Goal: Transaction & Acquisition: Purchase product/service

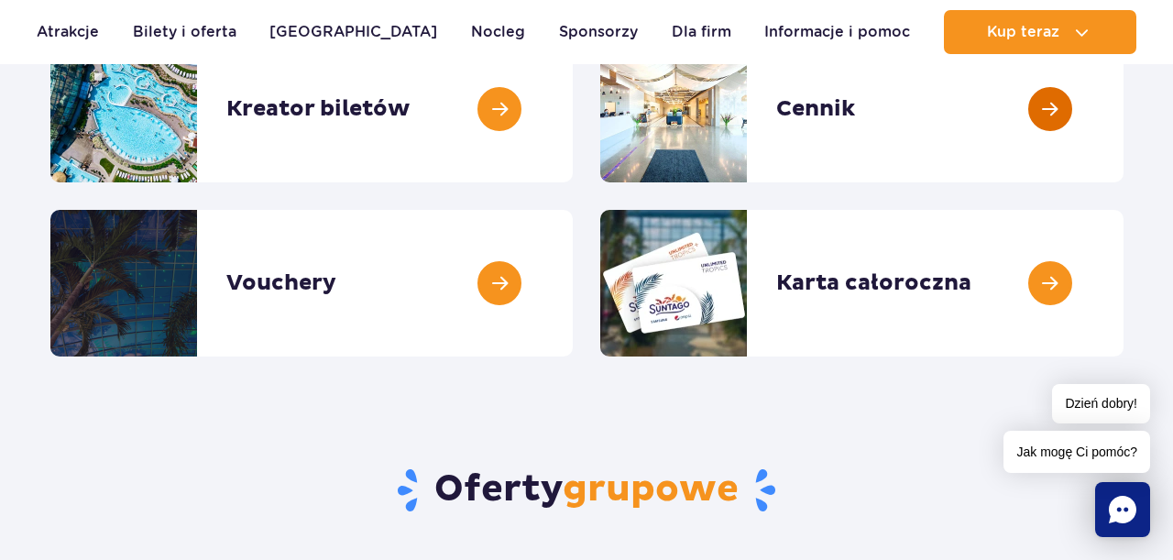
scroll to position [320, 0]
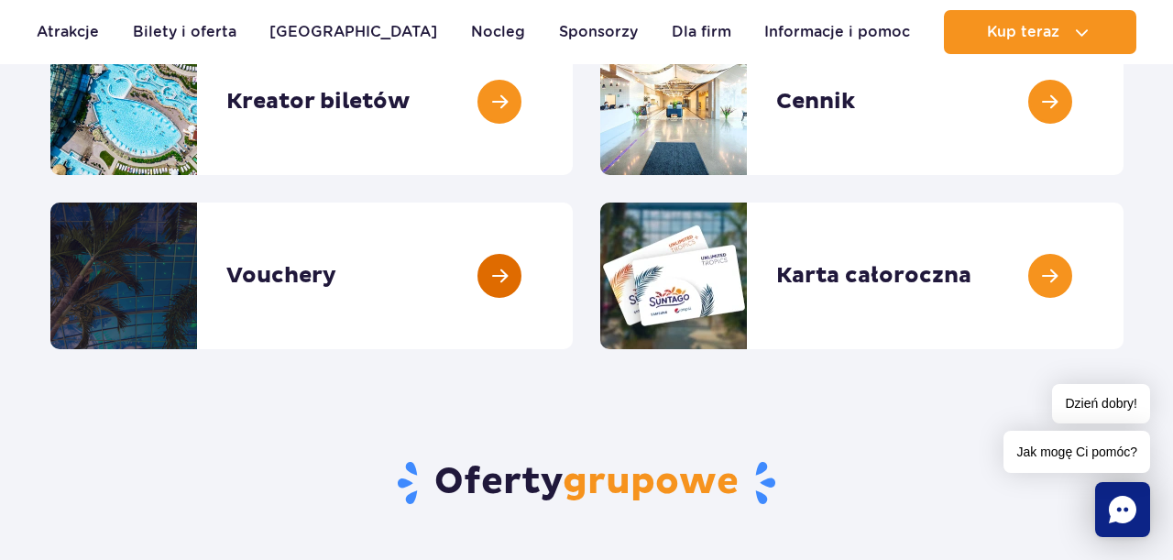
click at [573, 269] on link at bounding box center [573, 276] width 0 height 147
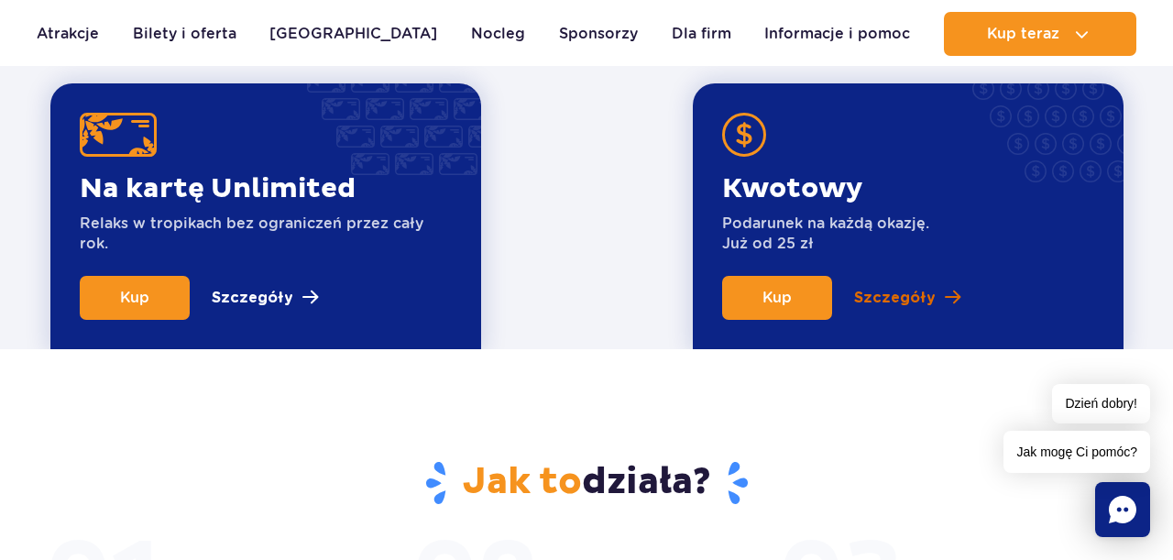
click at [915, 292] on p "Szczegóły" at bounding box center [895, 298] width 82 height 22
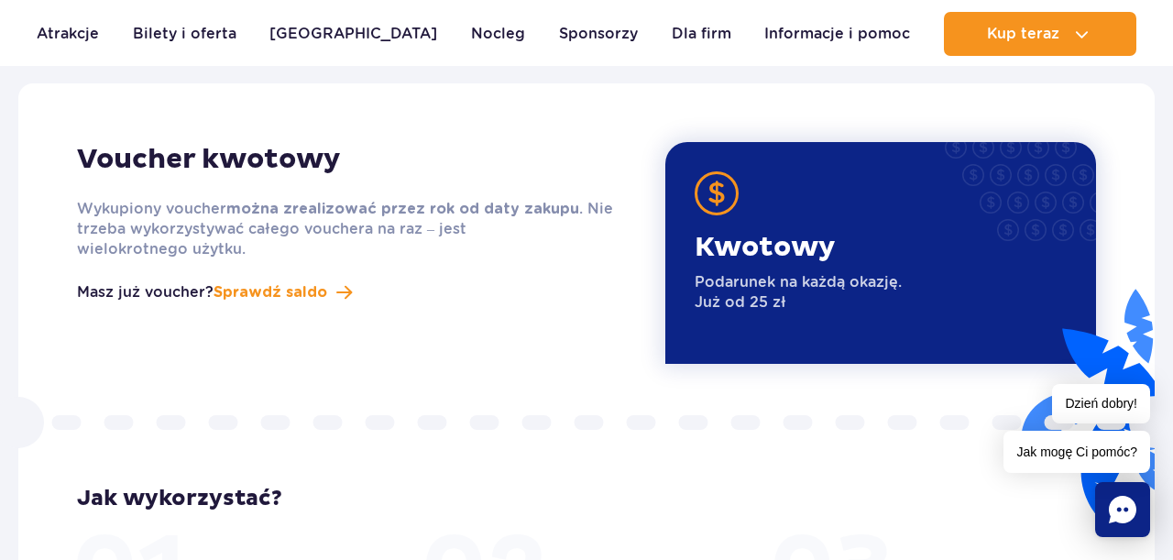
scroll to position [2303, 0]
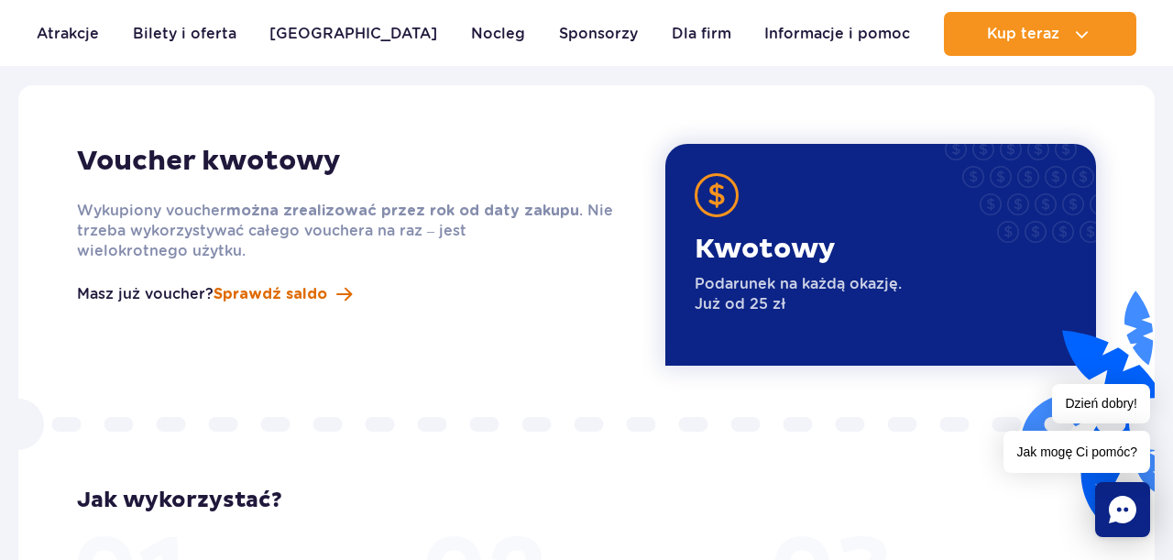
click at [308, 283] on span "Sprawdź saldo" at bounding box center [271, 294] width 114 height 22
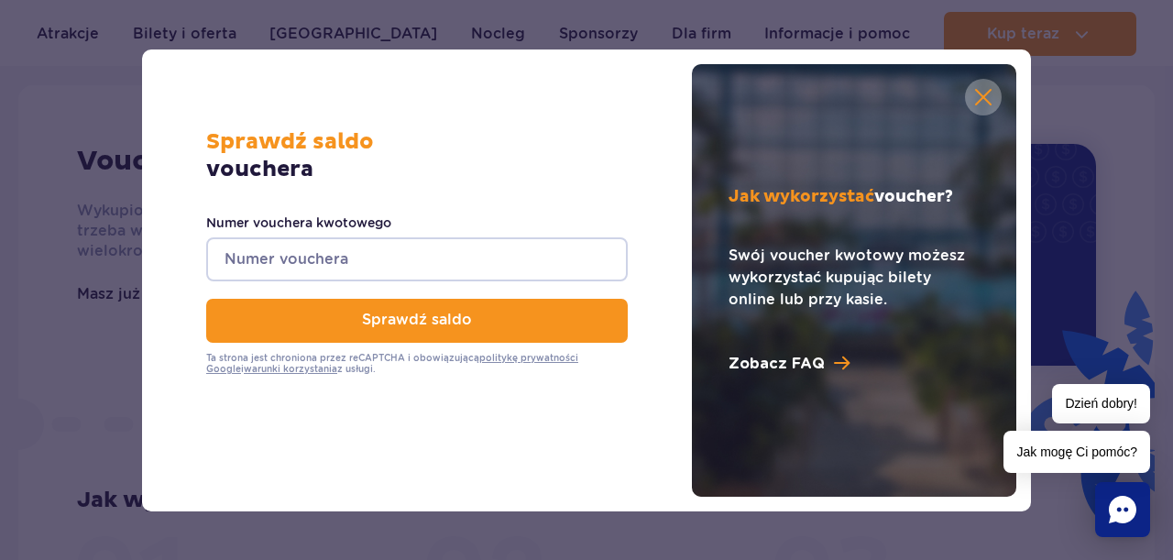
click at [978, 93] on button "button" at bounding box center [983, 97] width 37 height 37
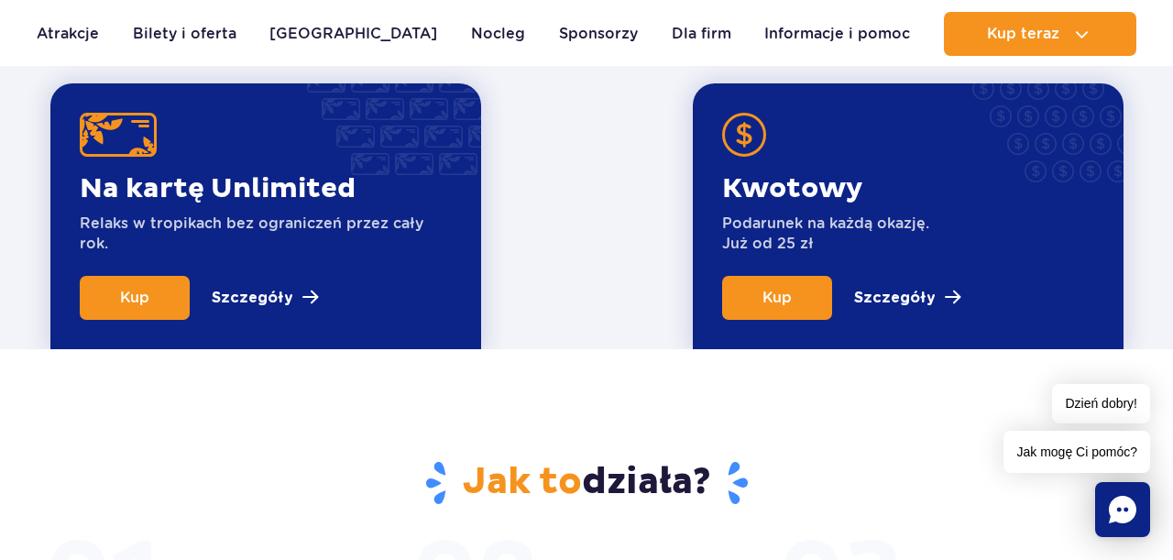
scroll to position [764, 0]
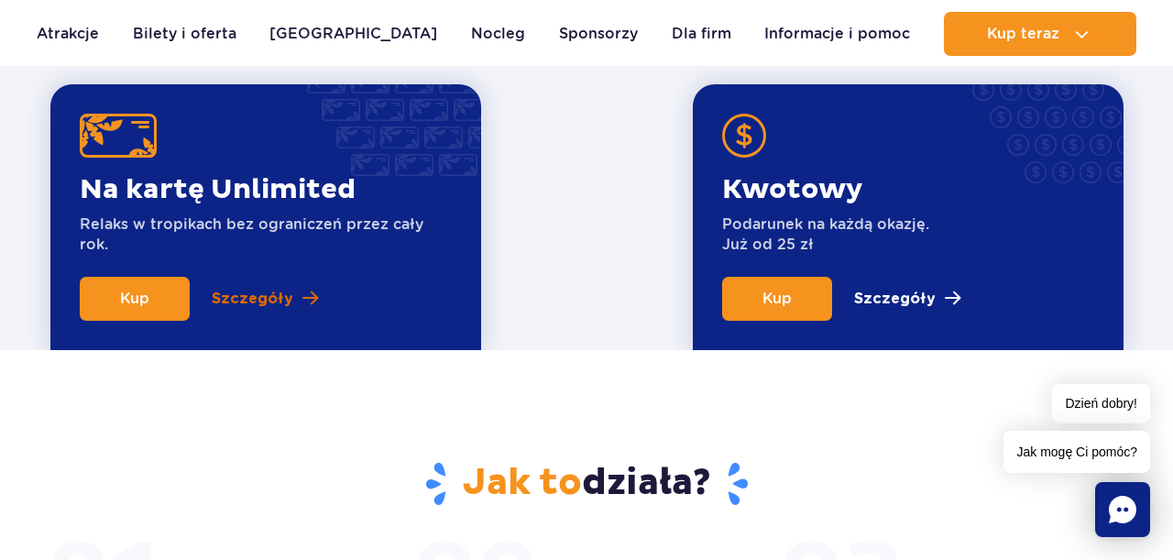
click at [289, 302] on link "Szczegóły" at bounding box center [265, 299] width 106 height 44
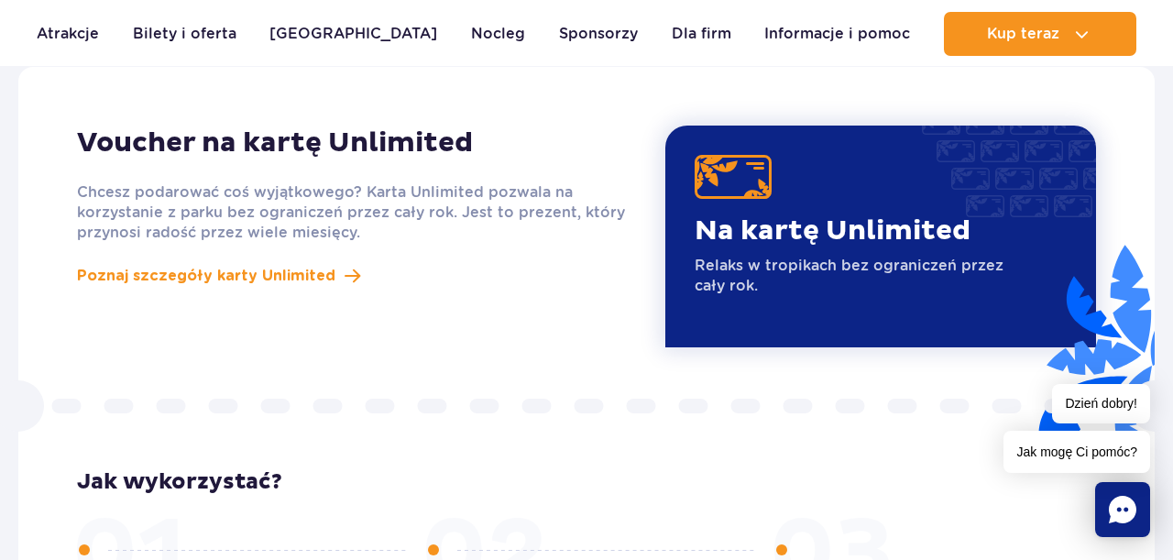
scroll to position [1591, 0]
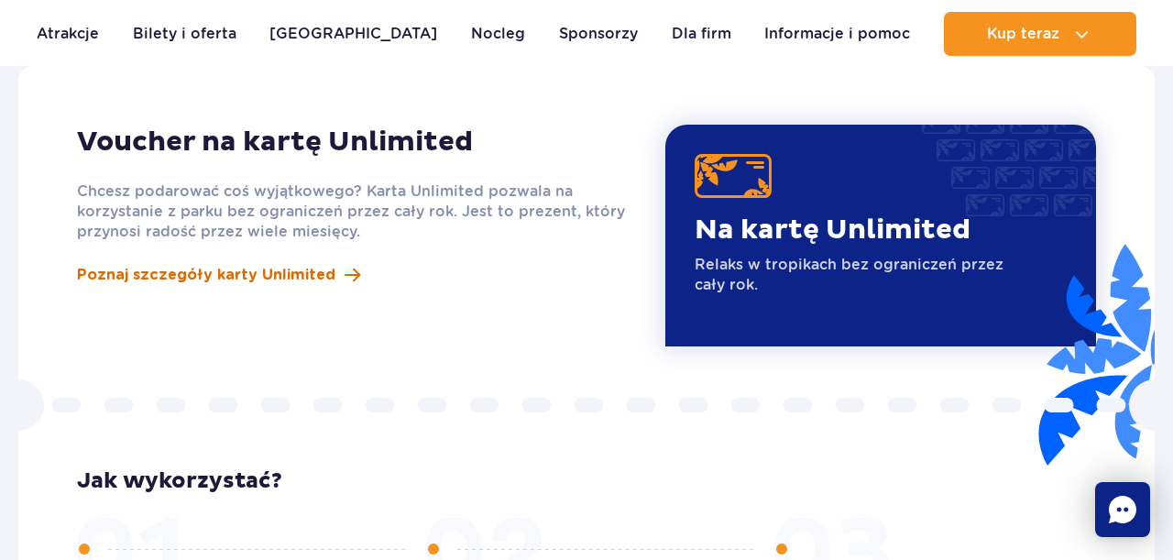
click at [301, 264] on span "Poznaj szczegóły karty Unlimited" at bounding box center [206, 275] width 258 height 22
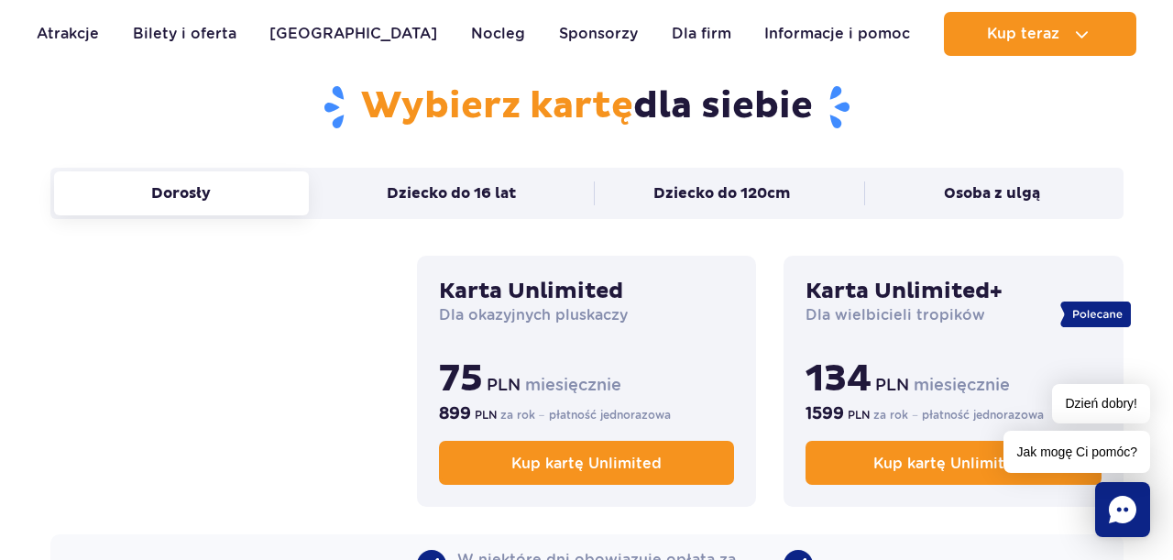
scroll to position [1214, 0]
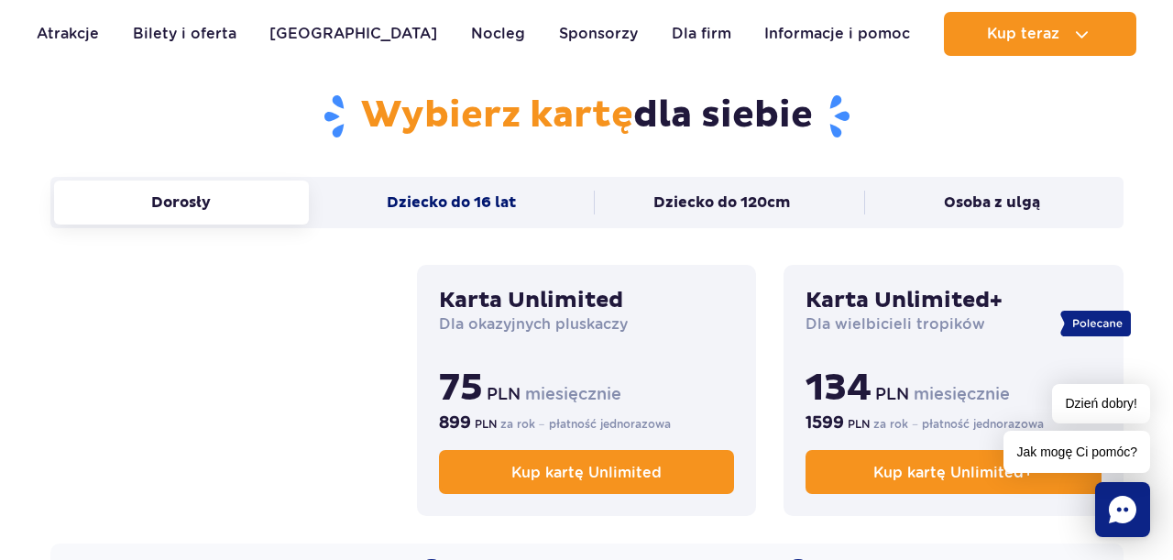
click at [441, 201] on button "Dziecko do 16 lat" at bounding box center [452, 203] width 256 height 44
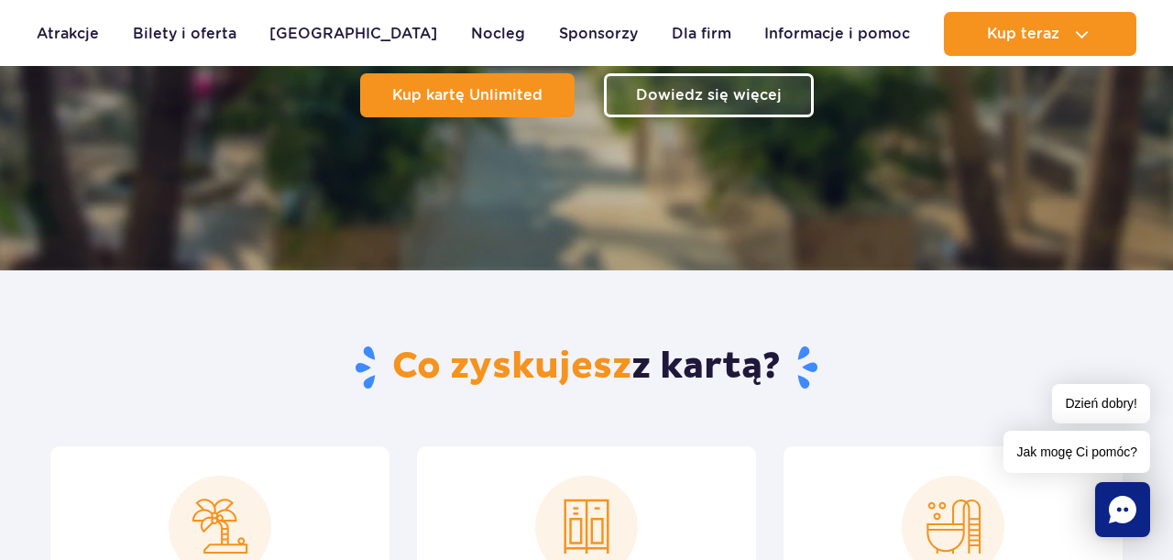
scroll to position [0, 0]
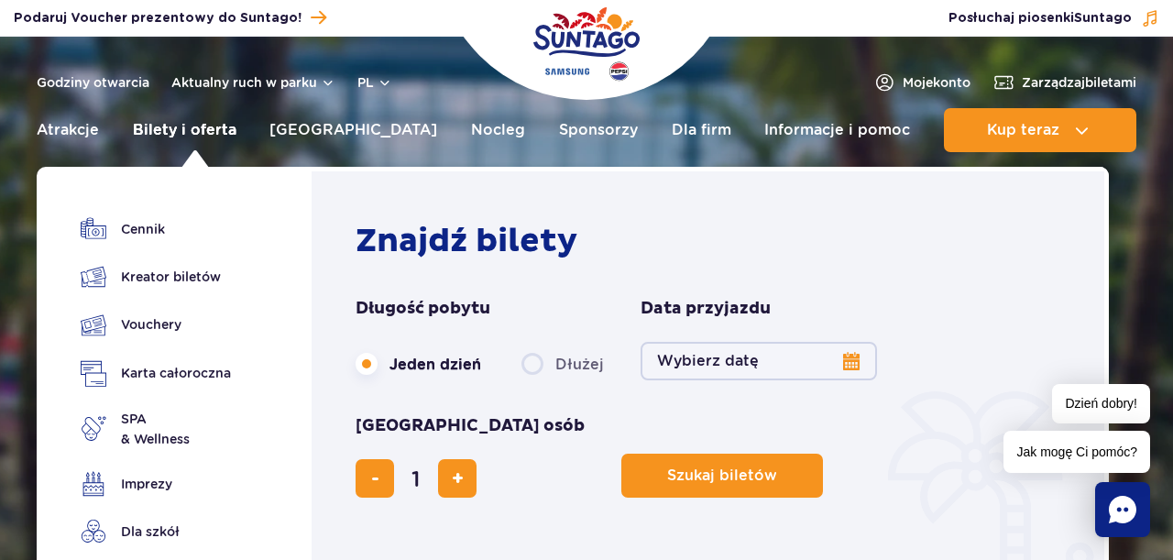
click at [200, 136] on link "Bilety i oferta" at bounding box center [185, 130] width 104 height 44
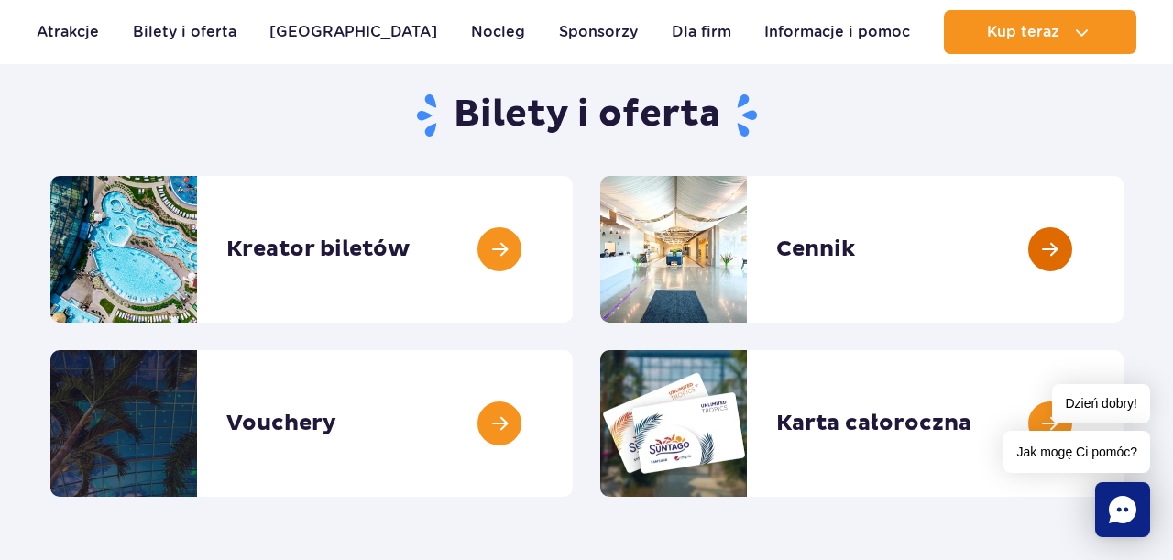
click at [1124, 252] on link at bounding box center [1124, 249] width 0 height 147
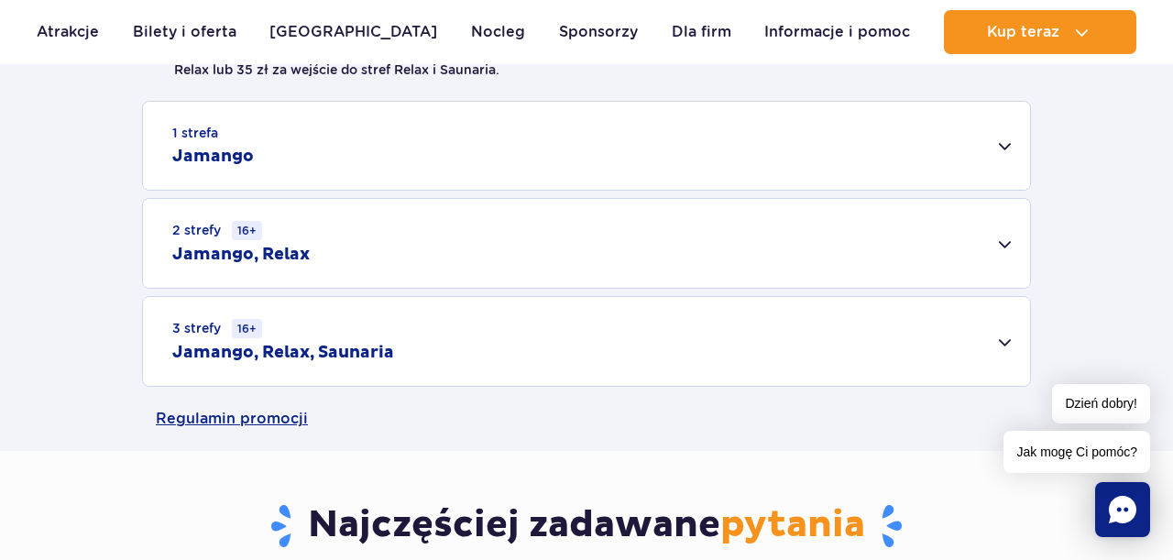
scroll to position [547, 0]
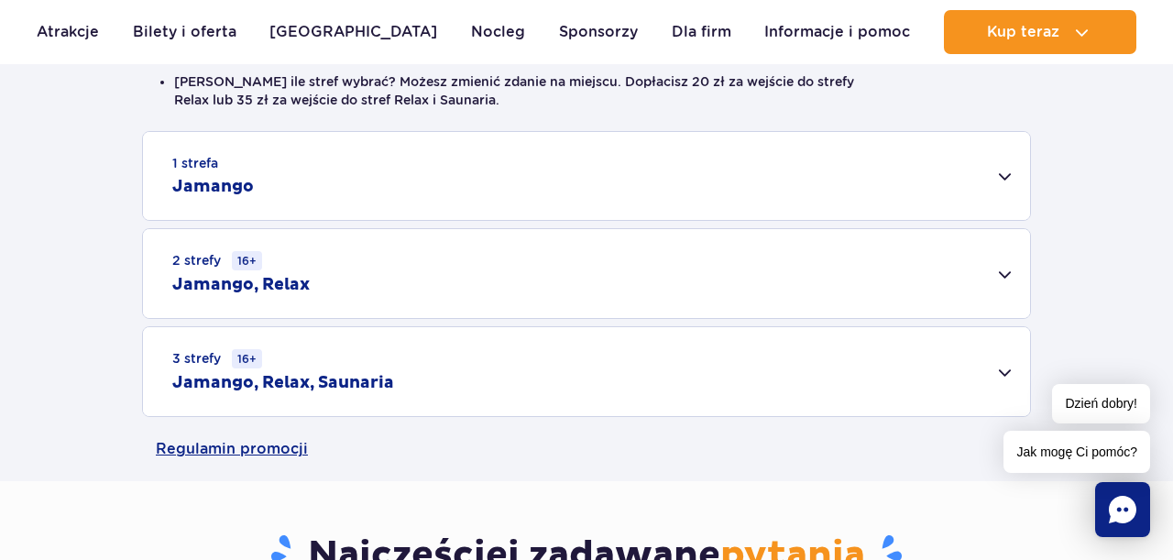
click at [1006, 174] on div "1 strefa Jamango" at bounding box center [586, 176] width 887 height 88
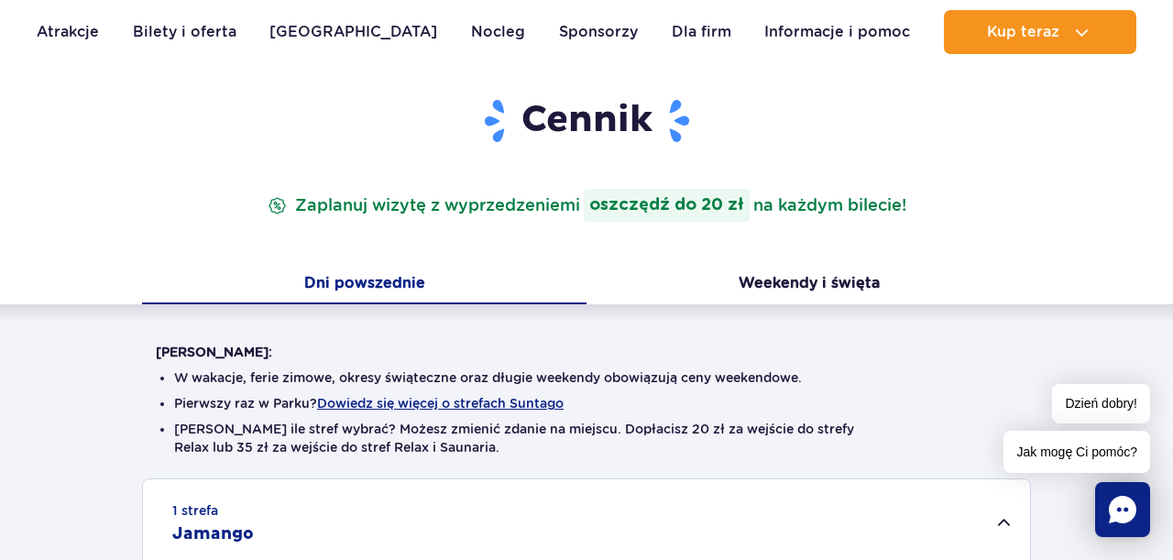
scroll to position [205, 0]
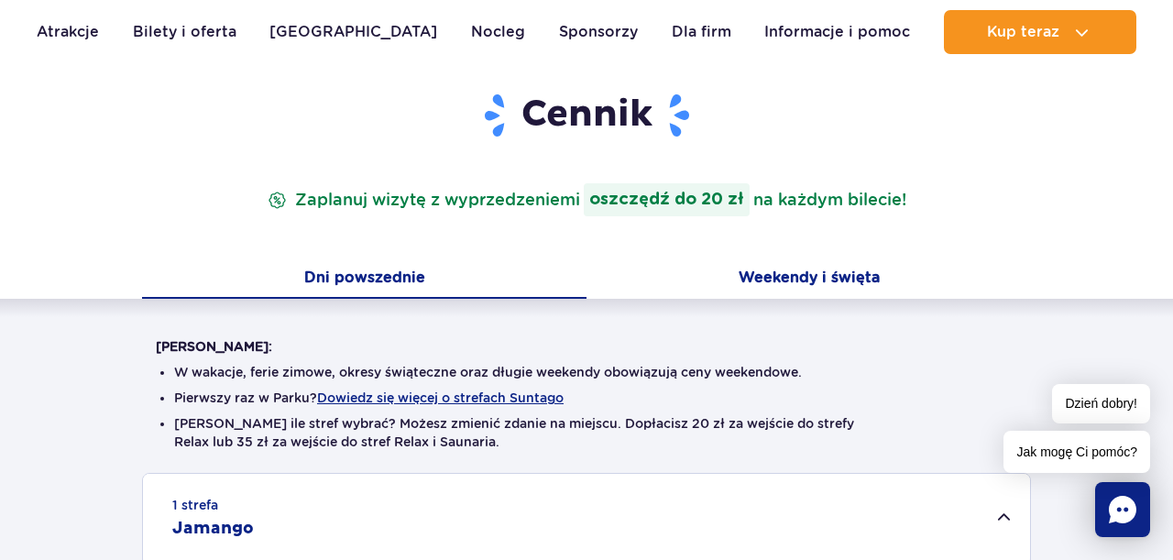
click at [789, 280] on button "Weekendy i święta" at bounding box center [809, 279] width 445 height 38
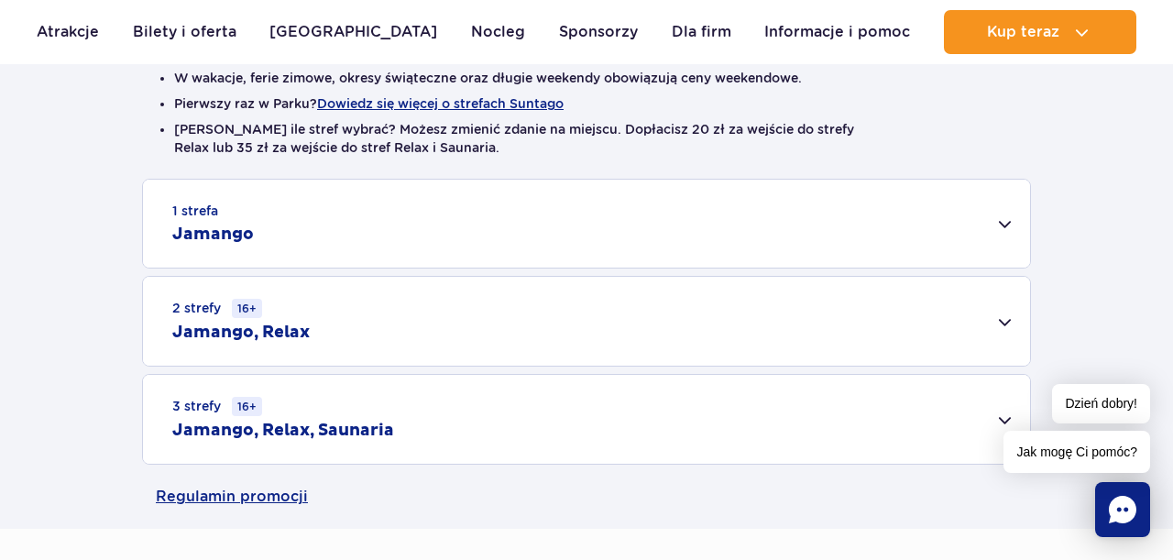
scroll to position [510, 0]
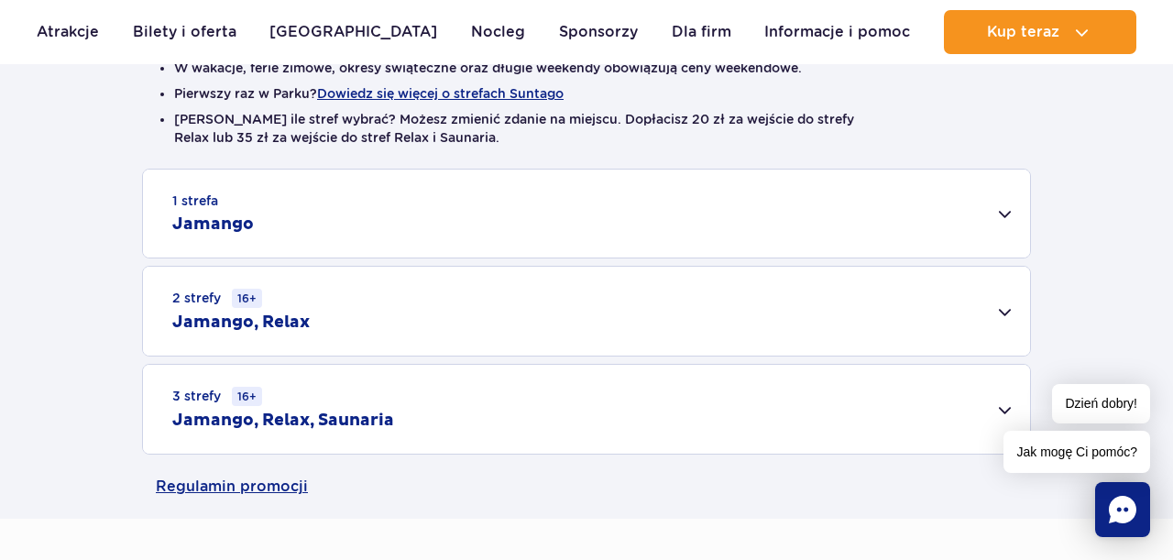
click at [1007, 215] on div "1 strefa Jamango" at bounding box center [586, 214] width 887 height 88
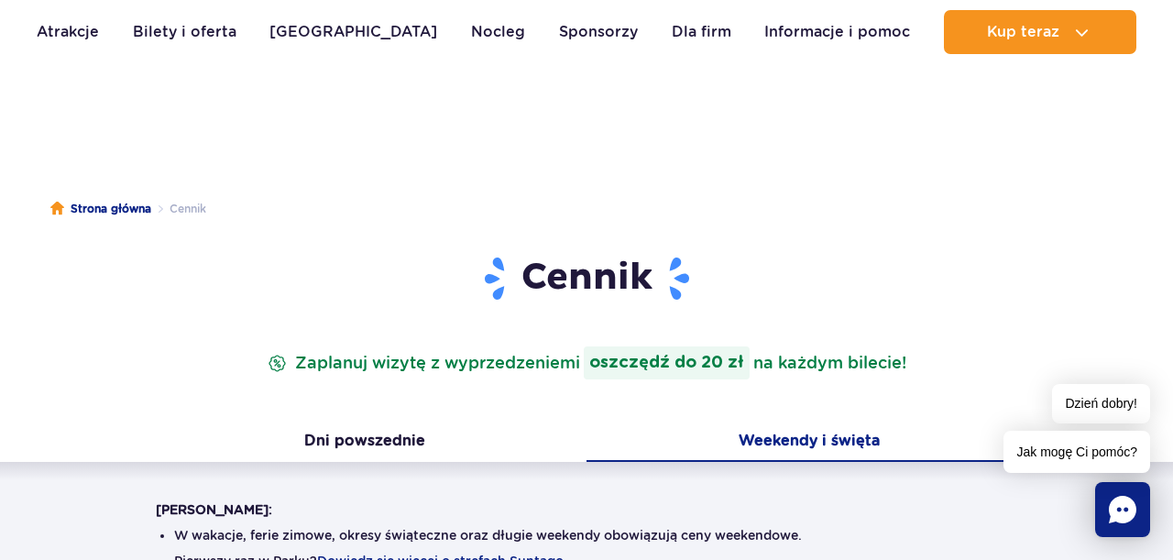
scroll to position [0, 0]
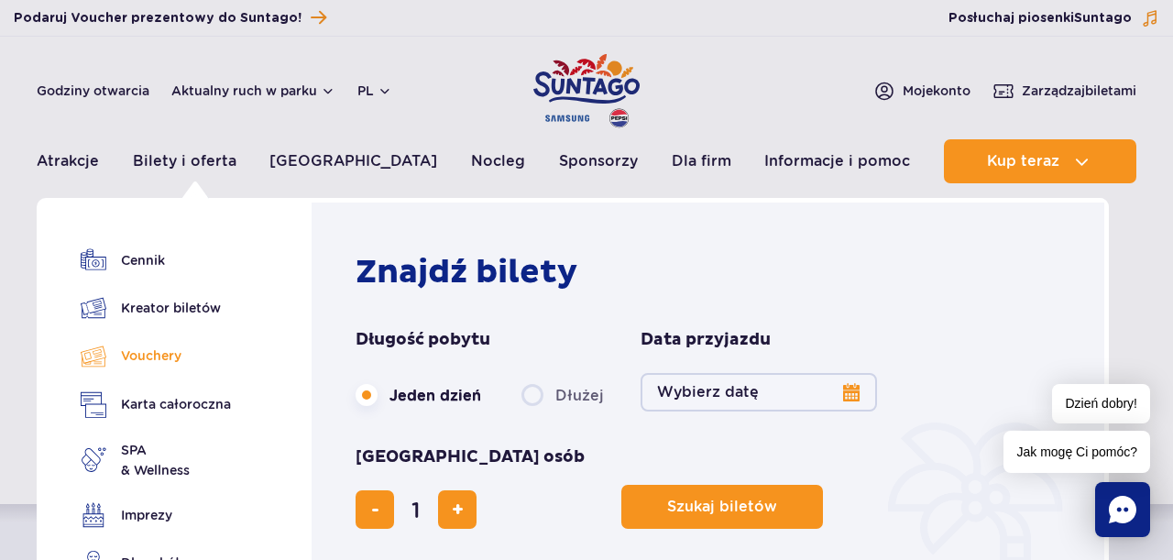
click at [178, 346] on link "Vouchery" at bounding box center [156, 356] width 150 height 27
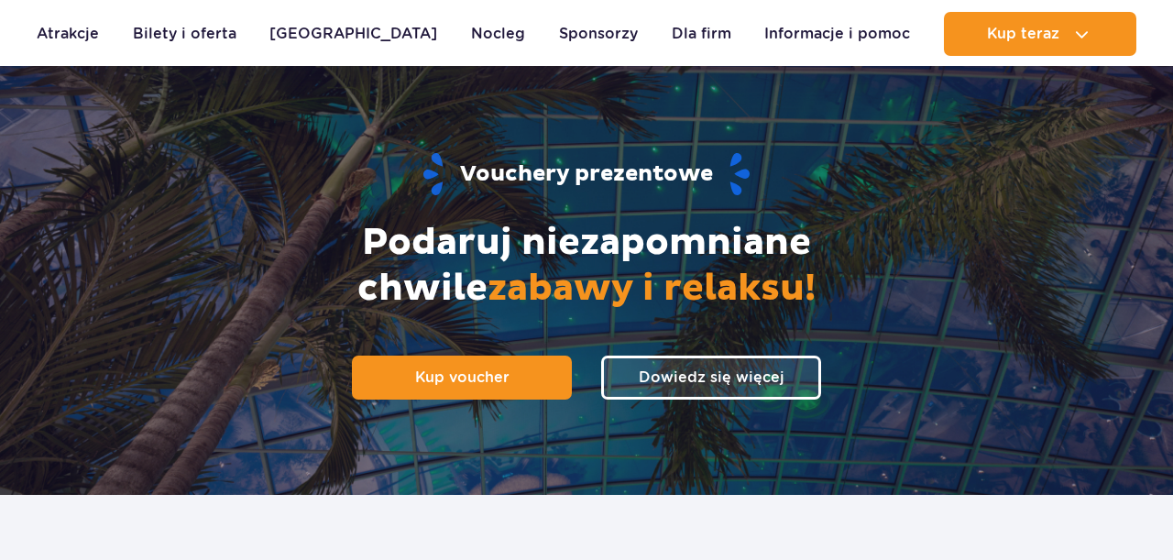
scroll to position [128, 0]
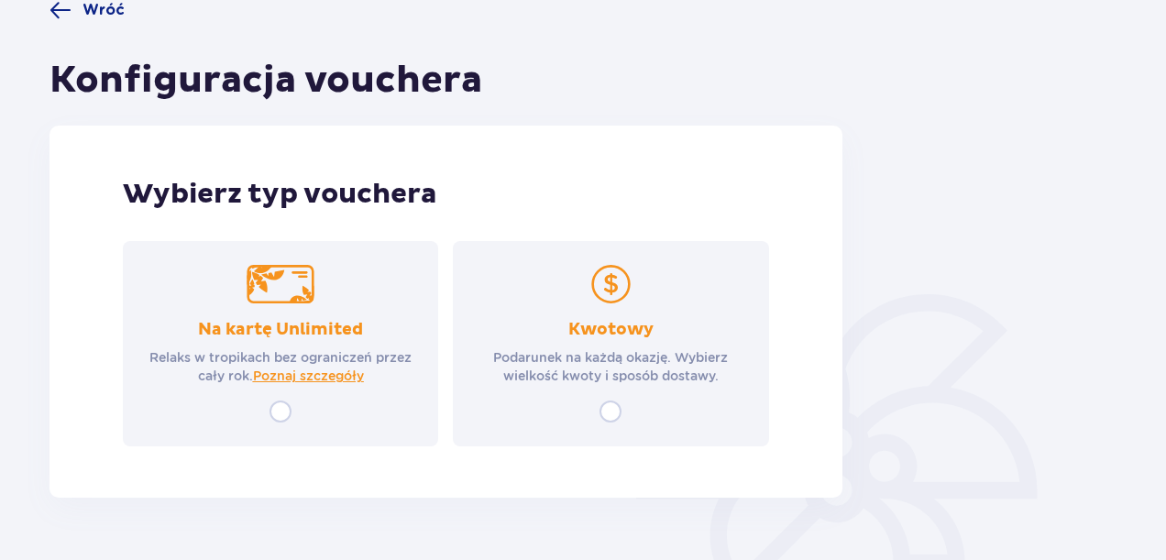
scroll to position [208, 0]
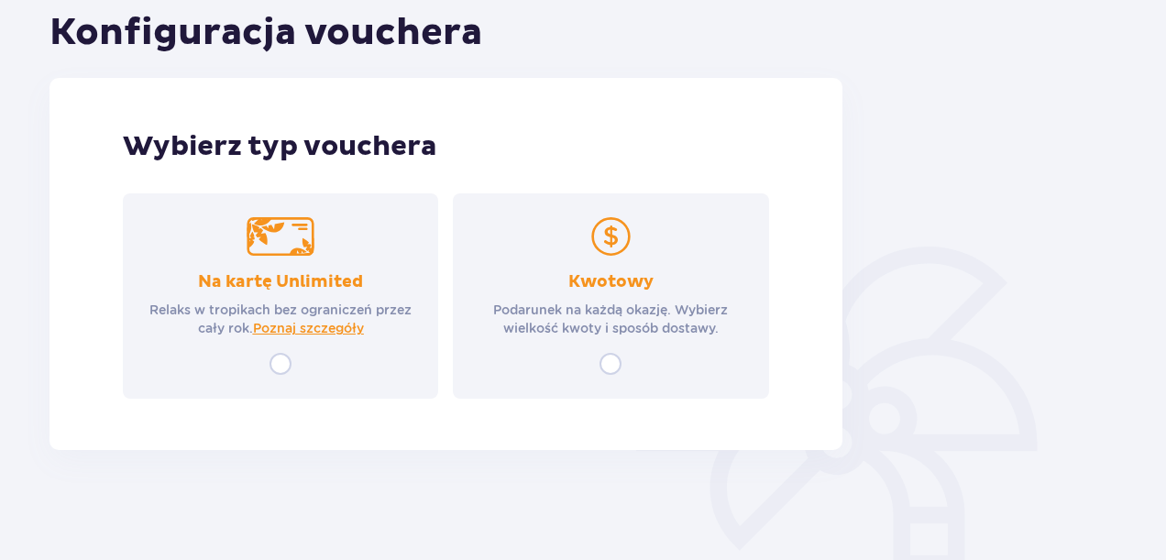
click at [615, 359] on input "radio" at bounding box center [610, 364] width 22 height 22
radio input "true"
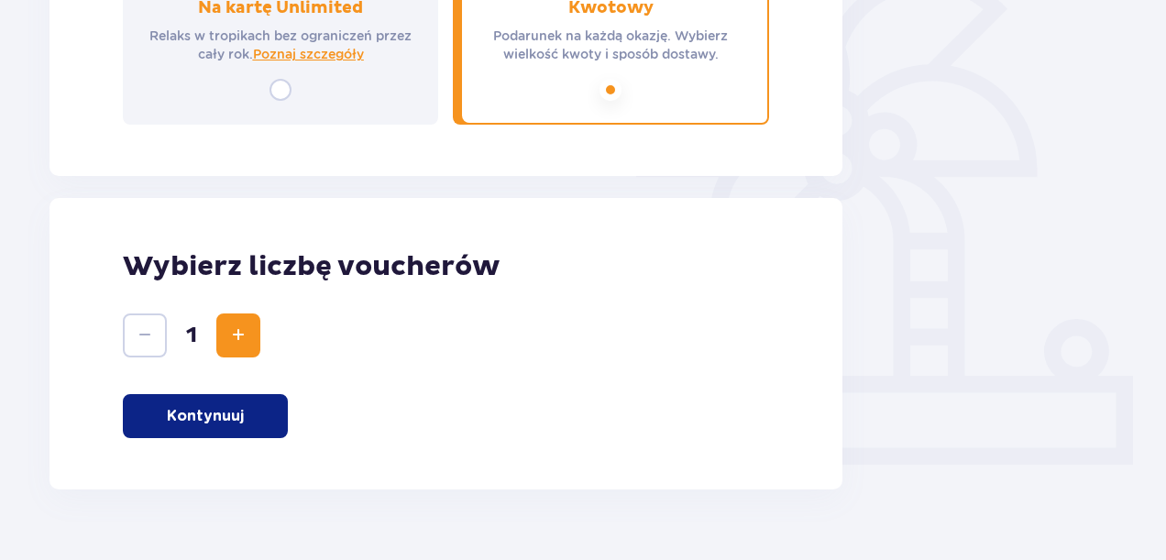
scroll to position [521, 0]
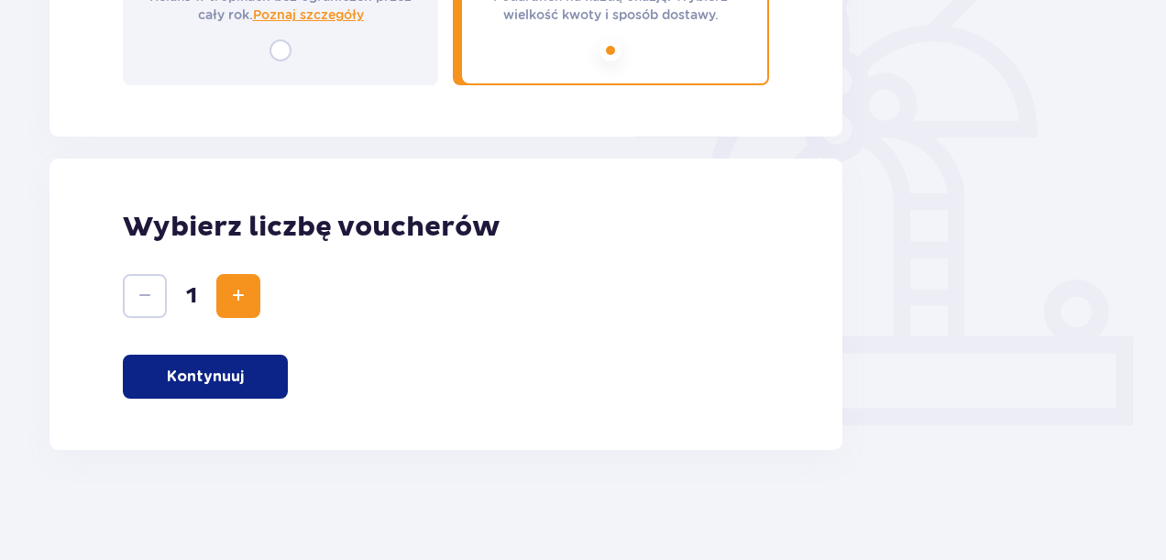
click at [226, 381] on p "Kontynuuj" at bounding box center [205, 377] width 77 height 20
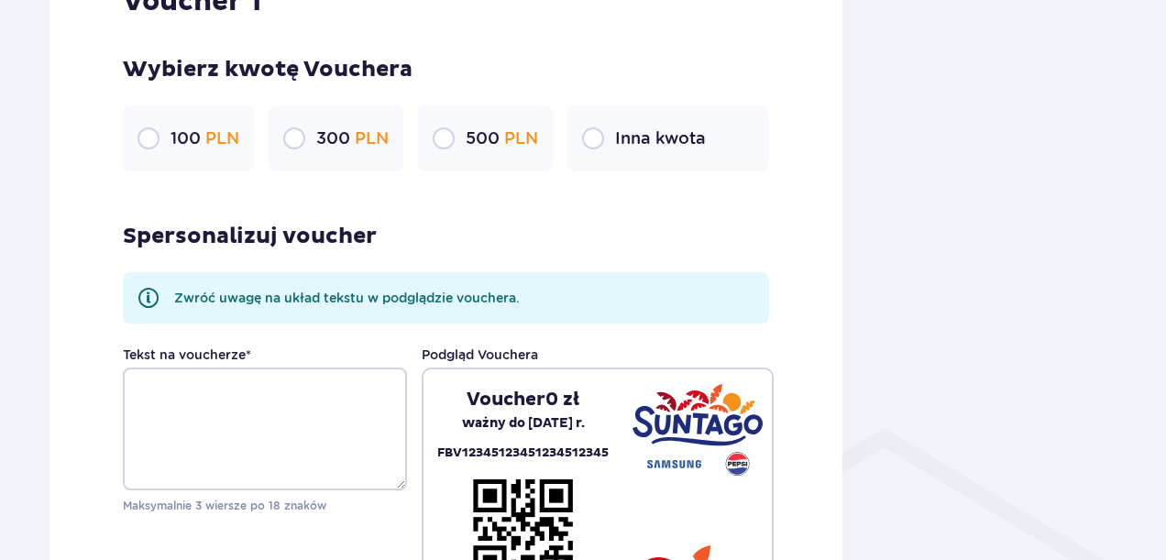
scroll to position [1059, 0]
click at [154, 148] on input "radio" at bounding box center [148, 139] width 22 height 22
radio input "true"
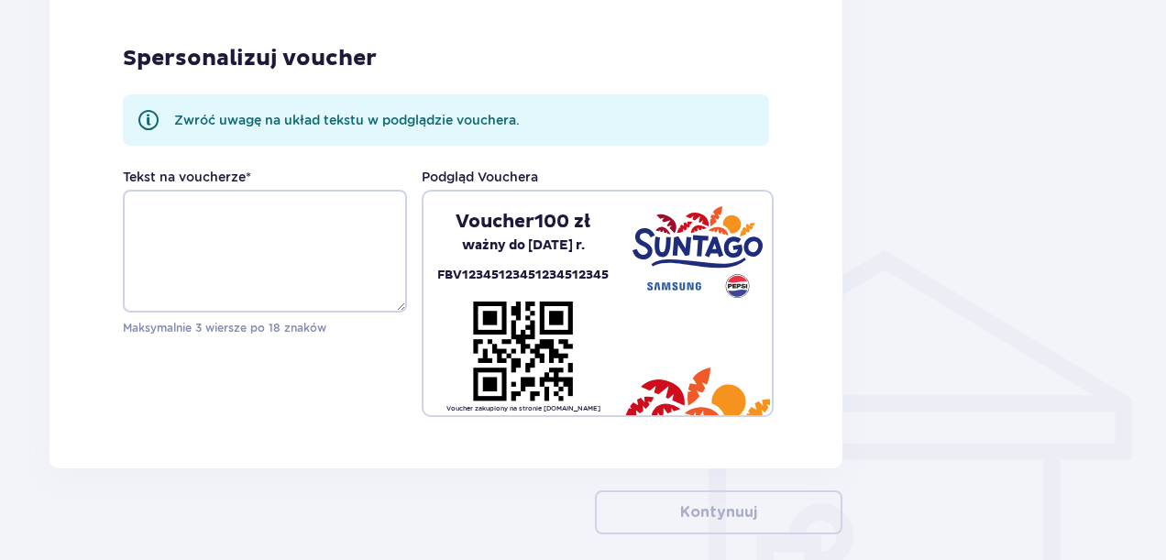
scroll to position [1268, 0]
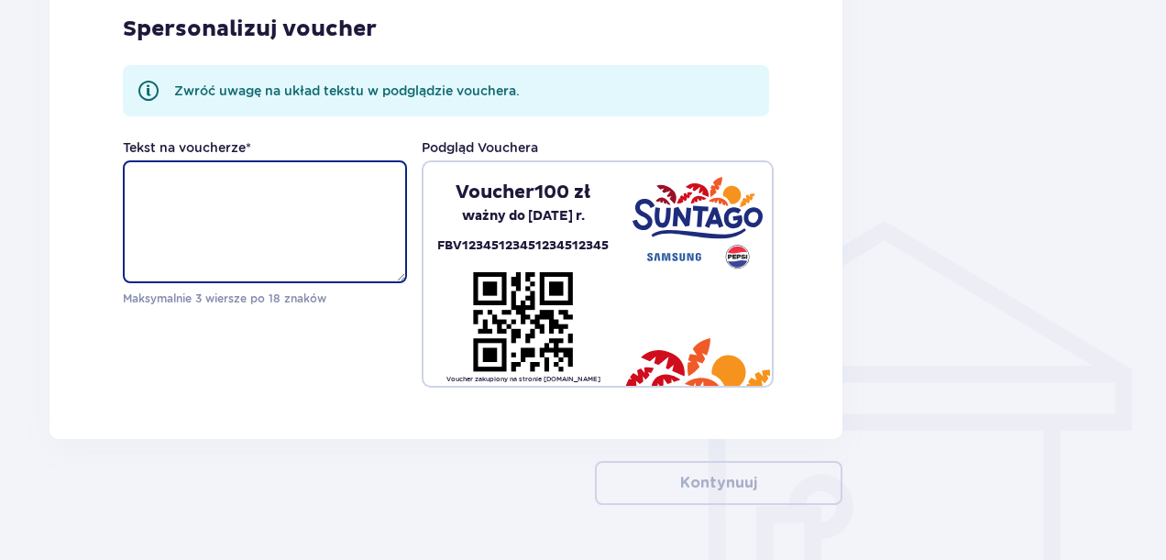
click at [235, 188] on textarea "Tekst na voucherze *" at bounding box center [265, 221] width 284 height 123
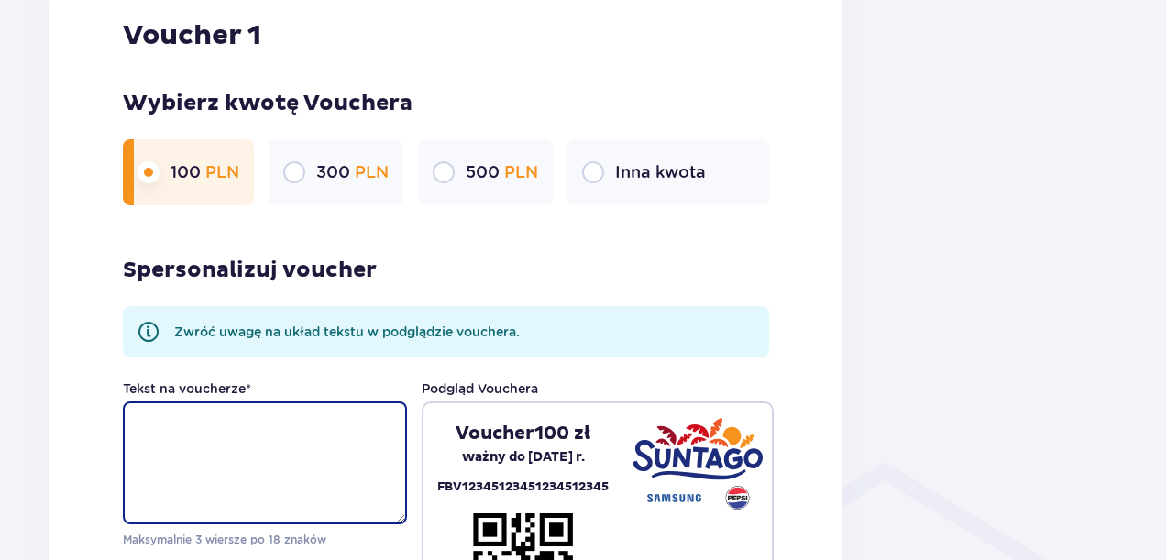
scroll to position [1017, 0]
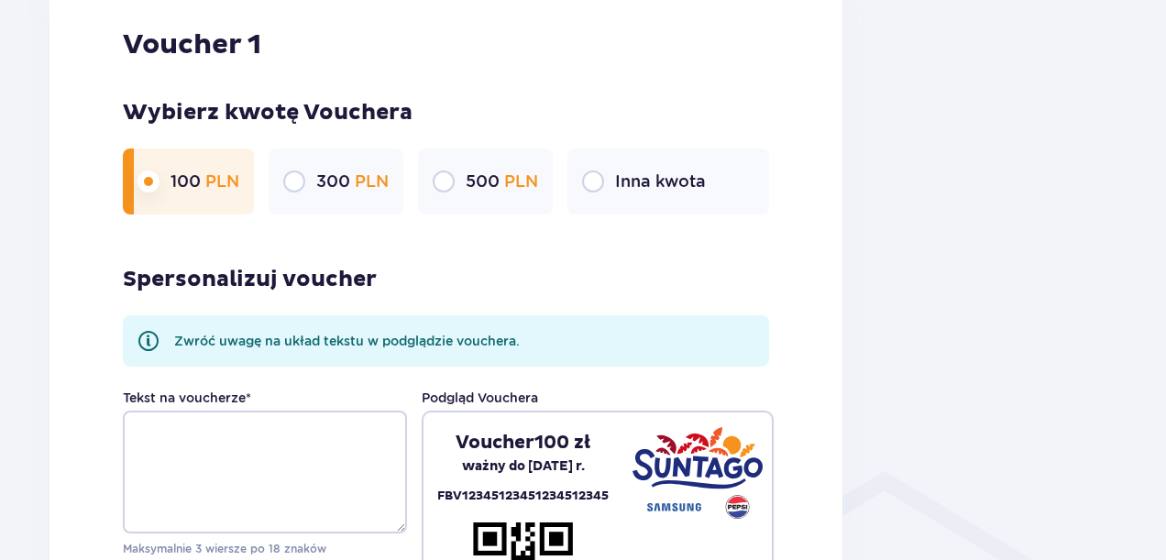
click at [600, 176] on input "radio" at bounding box center [593, 181] width 22 height 22
radio input "true"
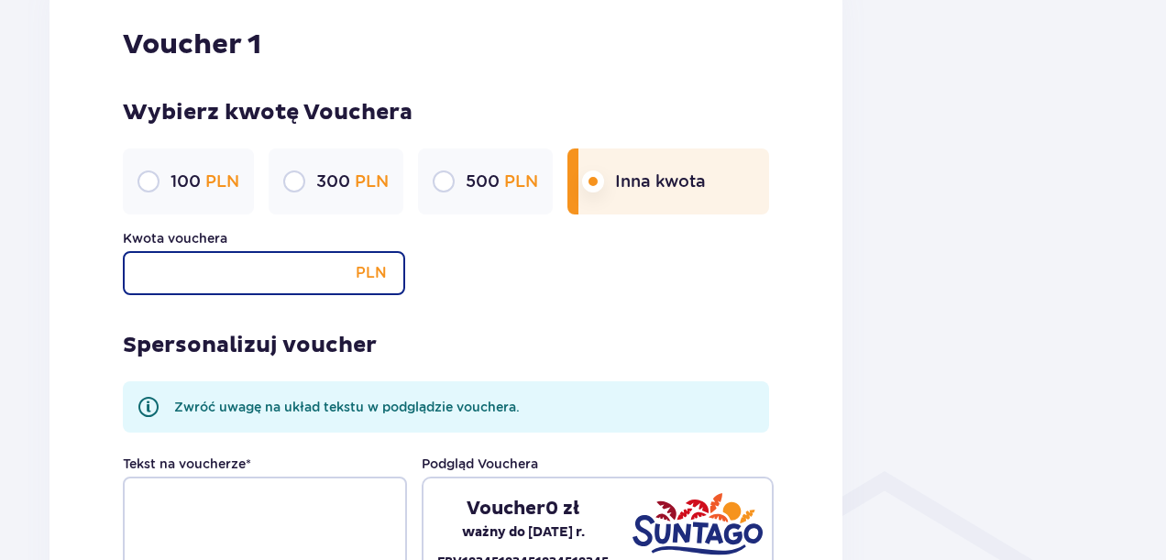
click at [284, 269] on input "Kwota vouchera" at bounding box center [264, 273] width 282 height 44
type input "200"
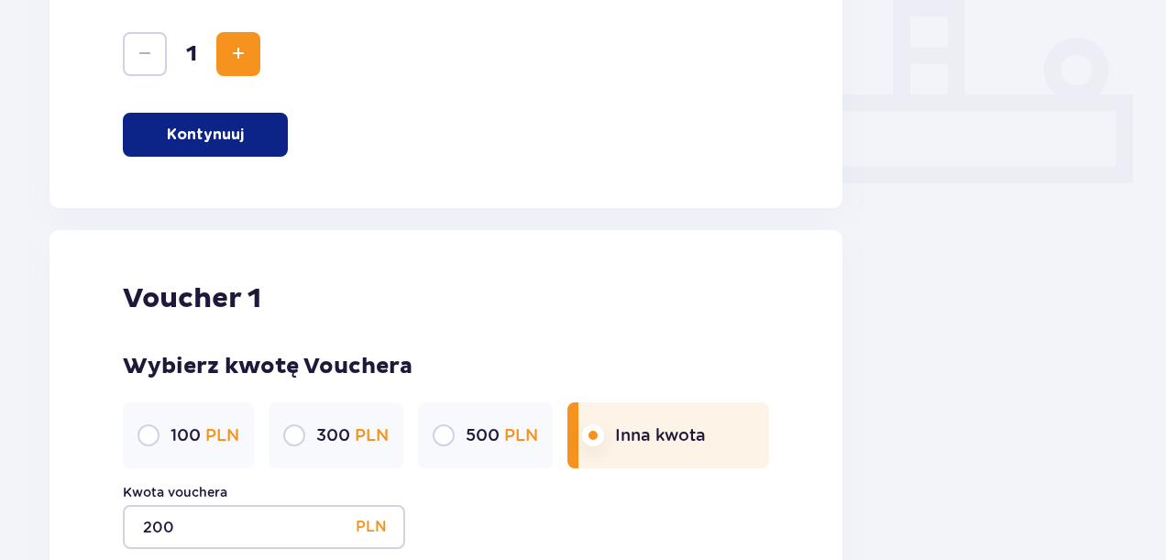
scroll to position [765, 0]
